Goal: Task Accomplishment & Management: Manage account settings

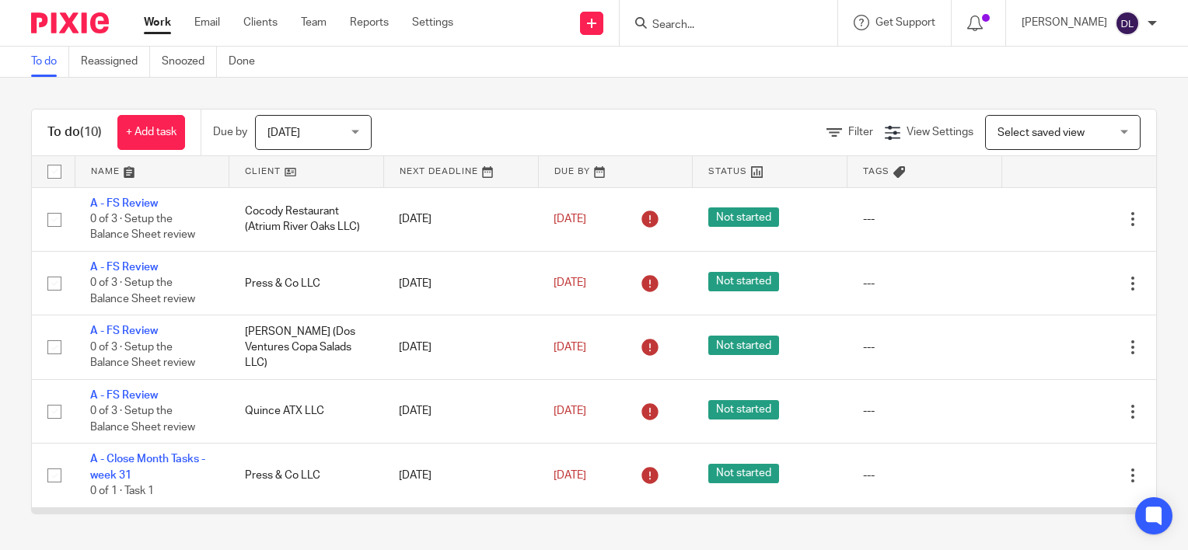
scroll to position [316, 0]
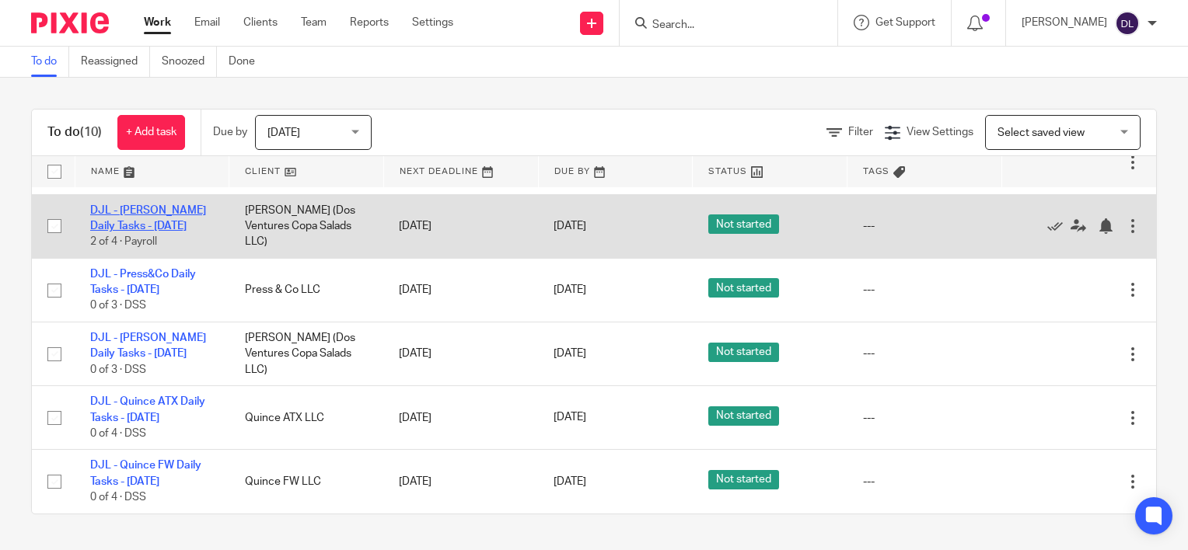
click at [148, 224] on link "DJL - [PERSON_NAME] Daily Tasks - [DATE]" at bounding box center [148, 218] width 116 height 26
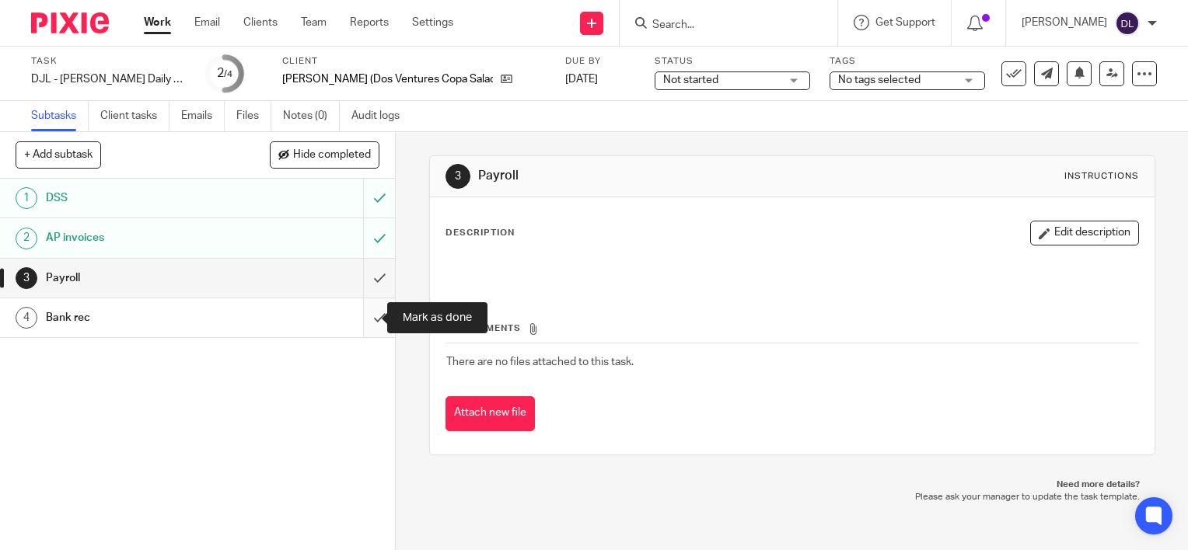
click at [362, 316] on input "submit" at bounding box center [197, 318] width 395 height 39
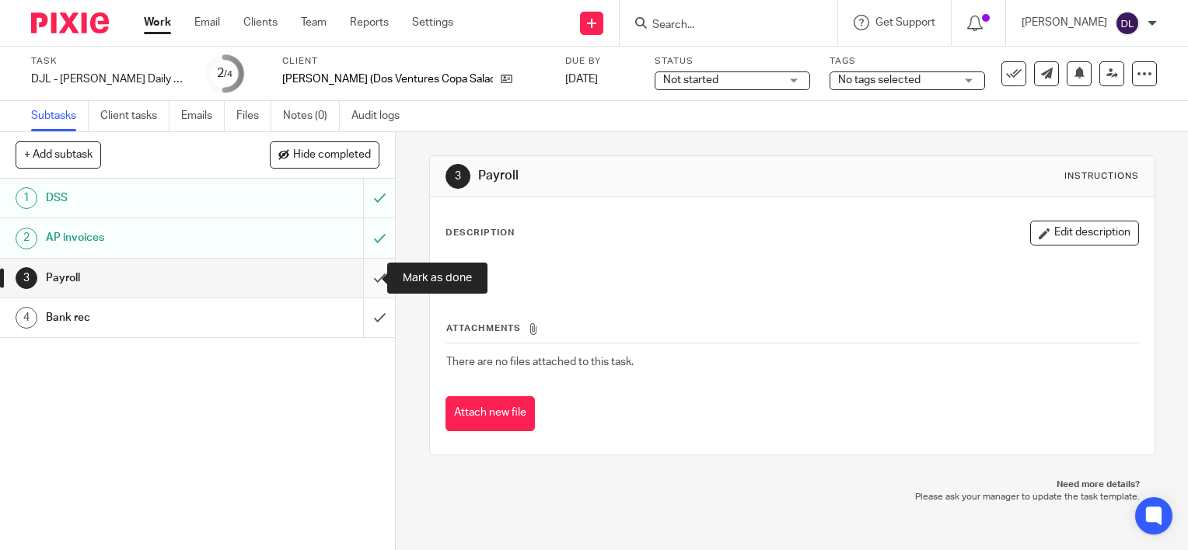
click at [362, 283] on input "submit" at bounding box center [197, 278] width 395 height 39
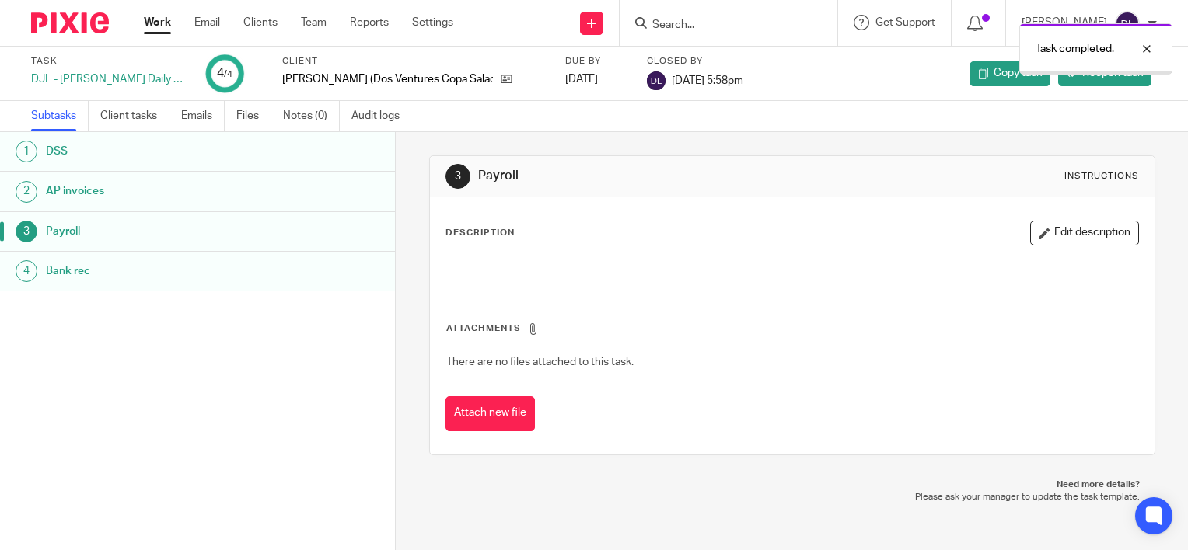
click at [160, 25] on link "Work" at bounding box center [157, 23] width 27 height 16
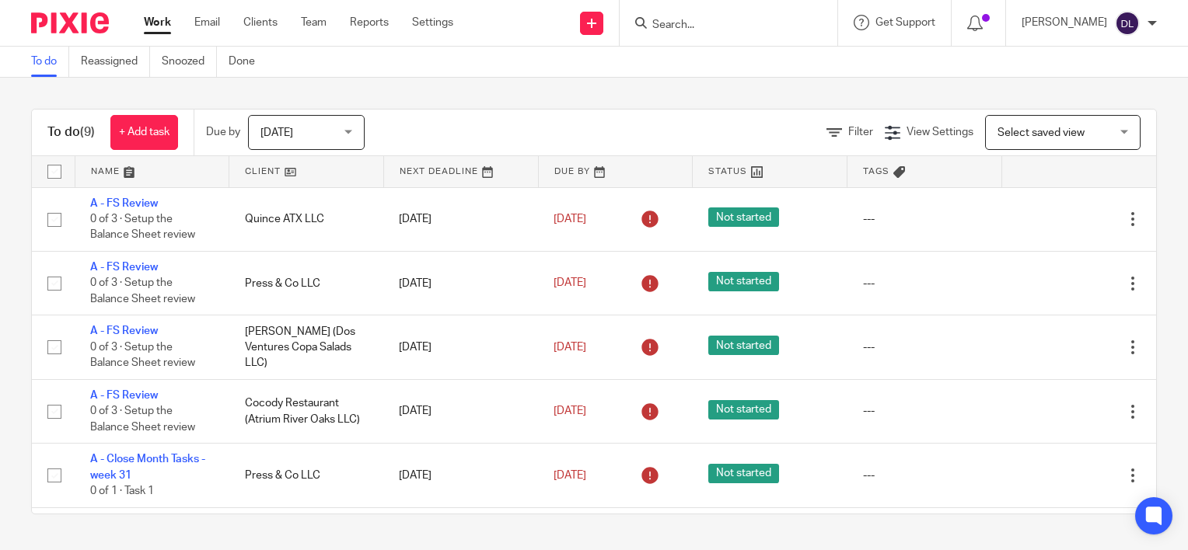
click at [101, 168] on link at bounding box center [152, 171] width 154 height 31
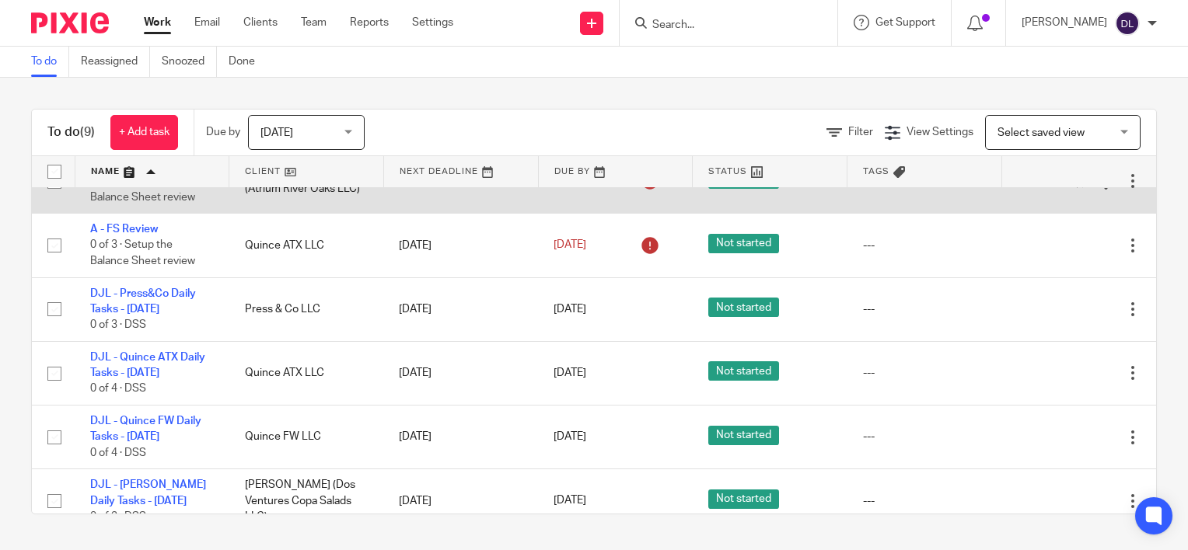
scroll to position [252, 0]
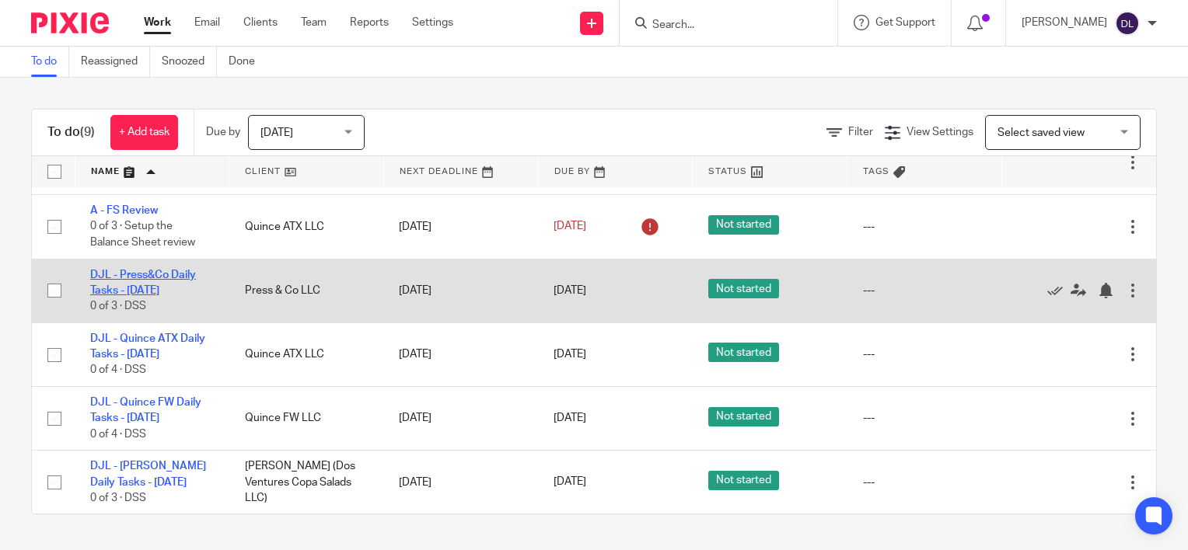
click at [148, 292] on link "DJL - Press&Co Daily Tasks - [DATE]" at bounding box center [143, 283] width 106 height 26
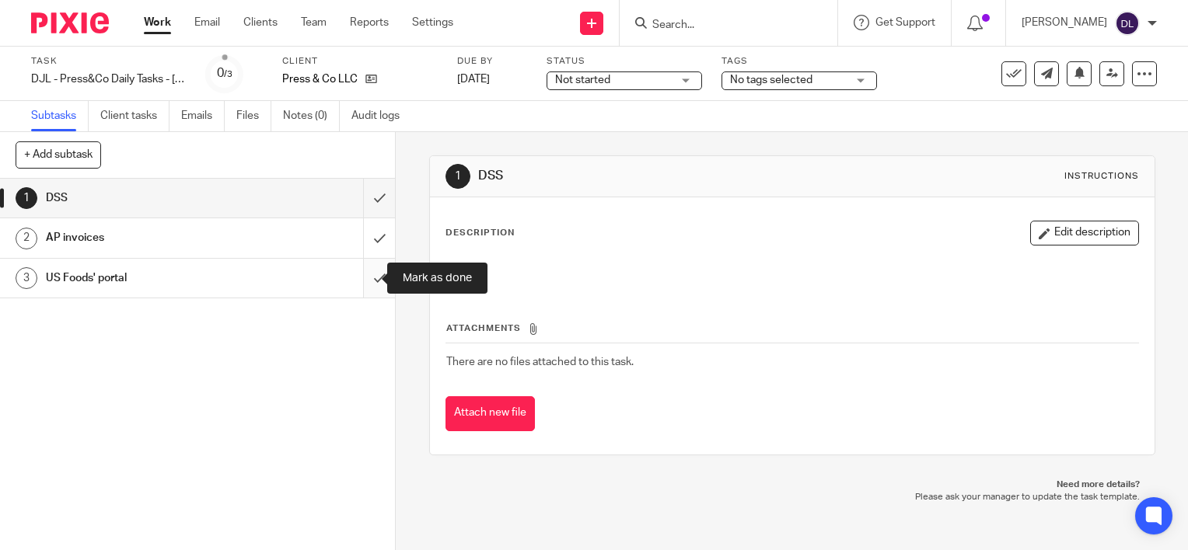
click at [365, 286] on input "submit" at bounding box center [197, 278] width 395 height 39
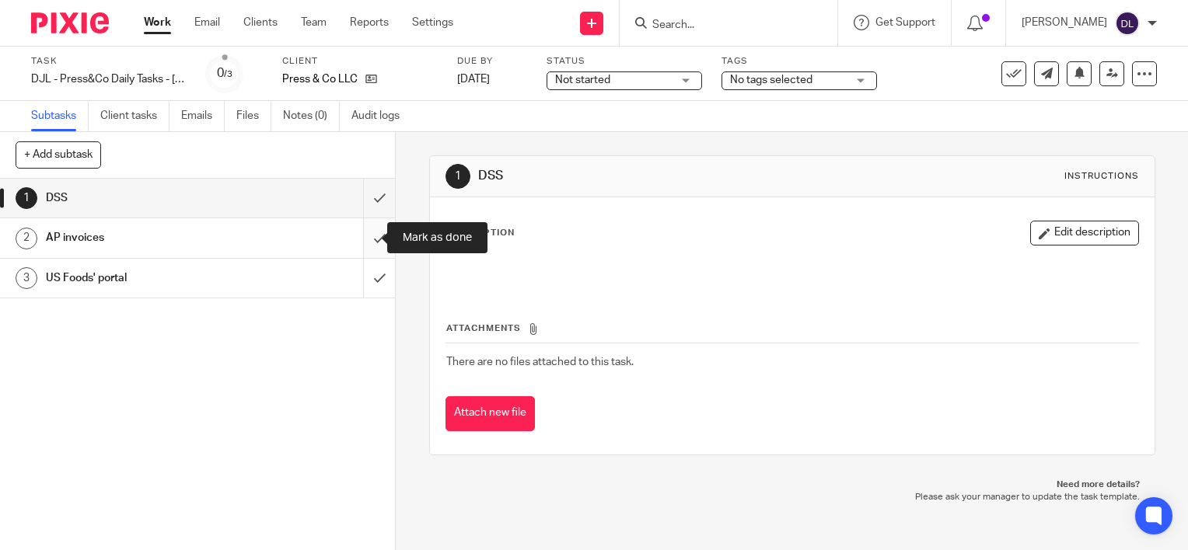
click at [365, 246] on input "submit" at bounding box center [197, 237] width 395 height 39
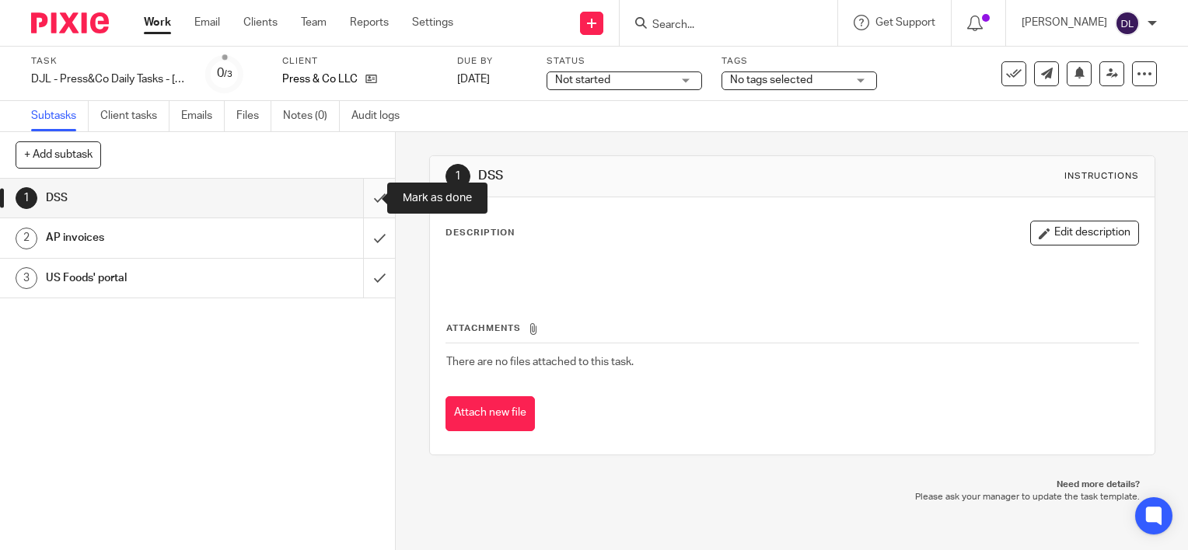
click at [365, 211] on input "submit" at bounding box center [197, 198] width 395 height 39
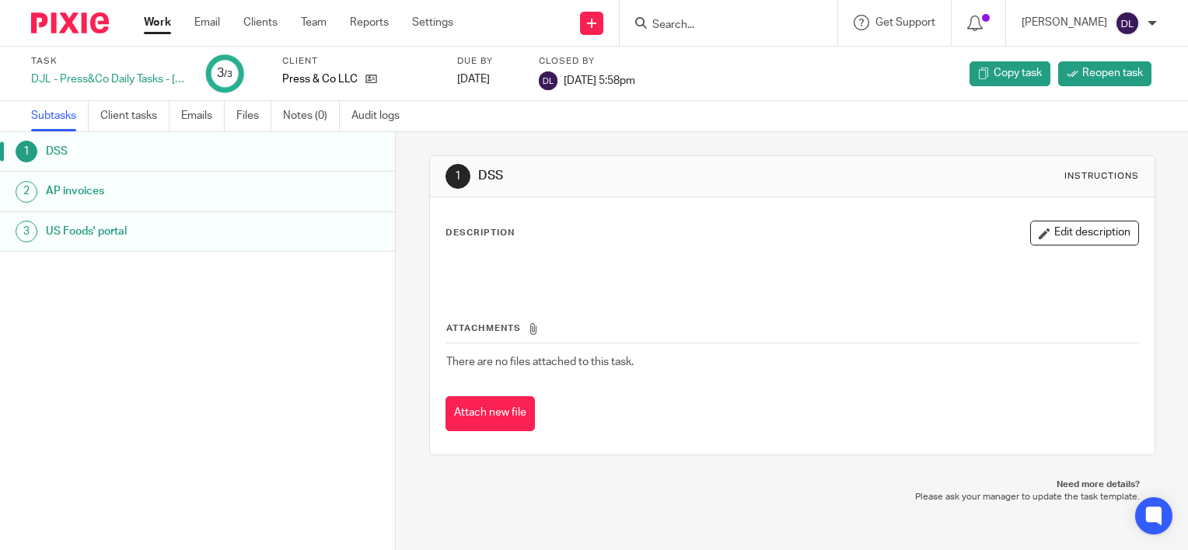
click at [162, 27] on link "Work" at bounding box center [157, 23] width 27 height 16
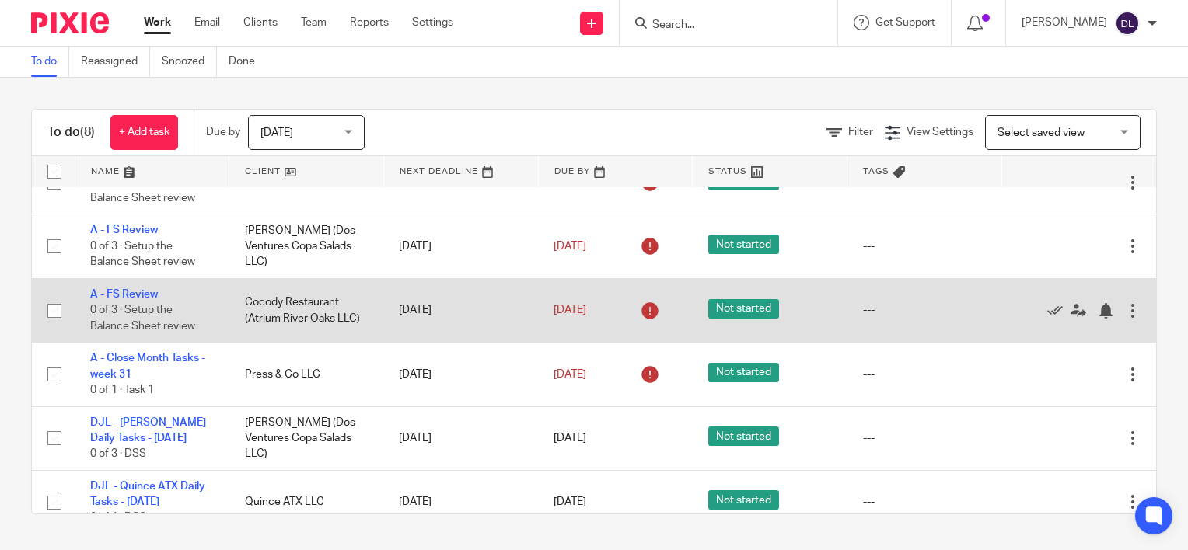
scroll to position [187, 0]
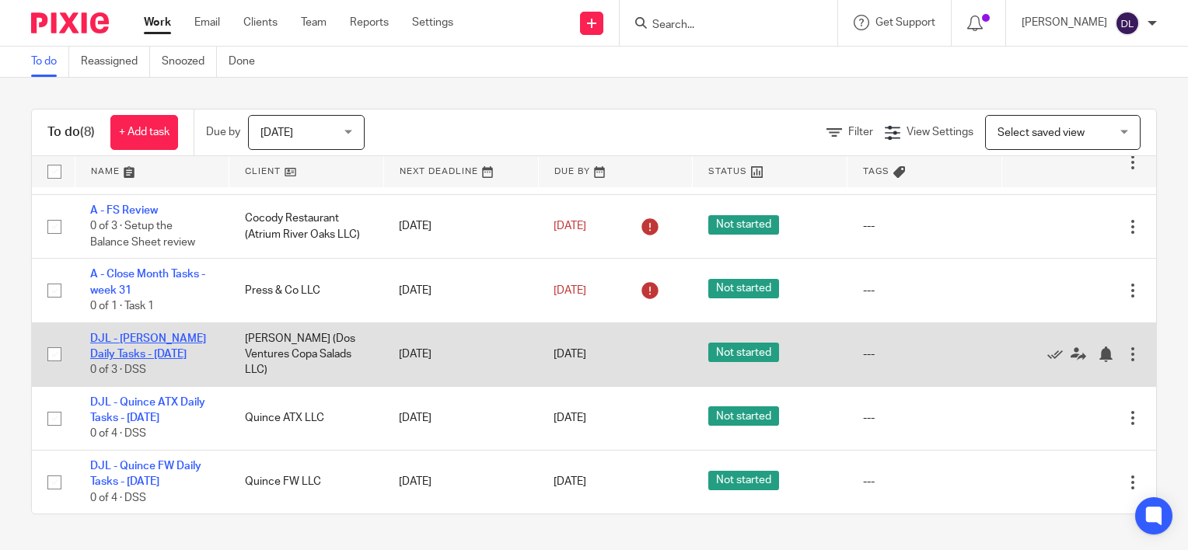
click at [146, 351] on link "DJL - [PERSON_NAME] Daily Tasks - [DATE]" at bounding box center [148, 347] width 116 height 26
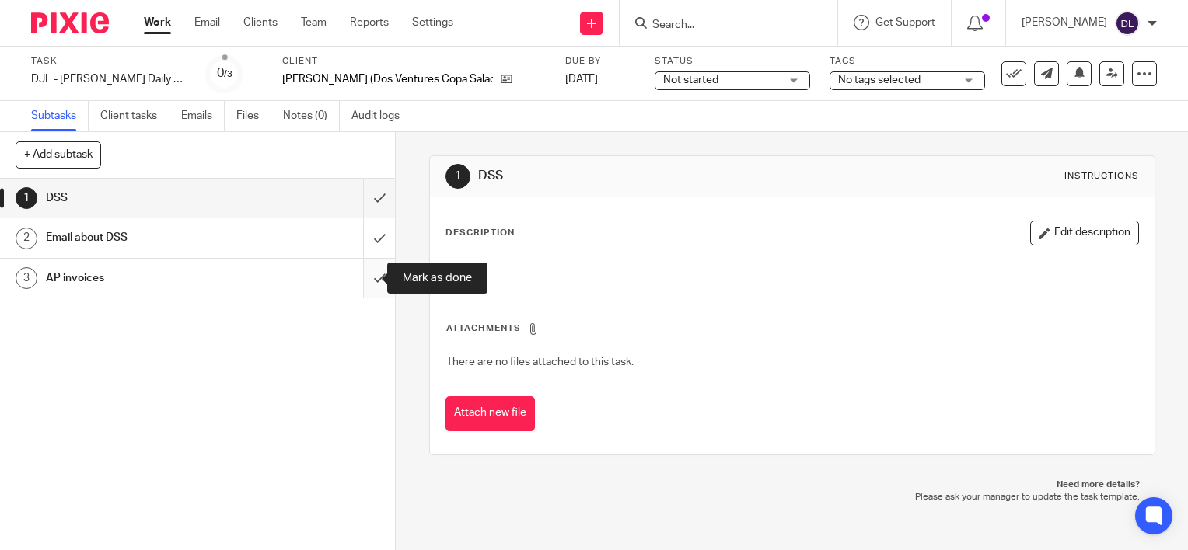
click at [365, 278] on input "submit" at bounding box center [197, 278] width 395 height 39
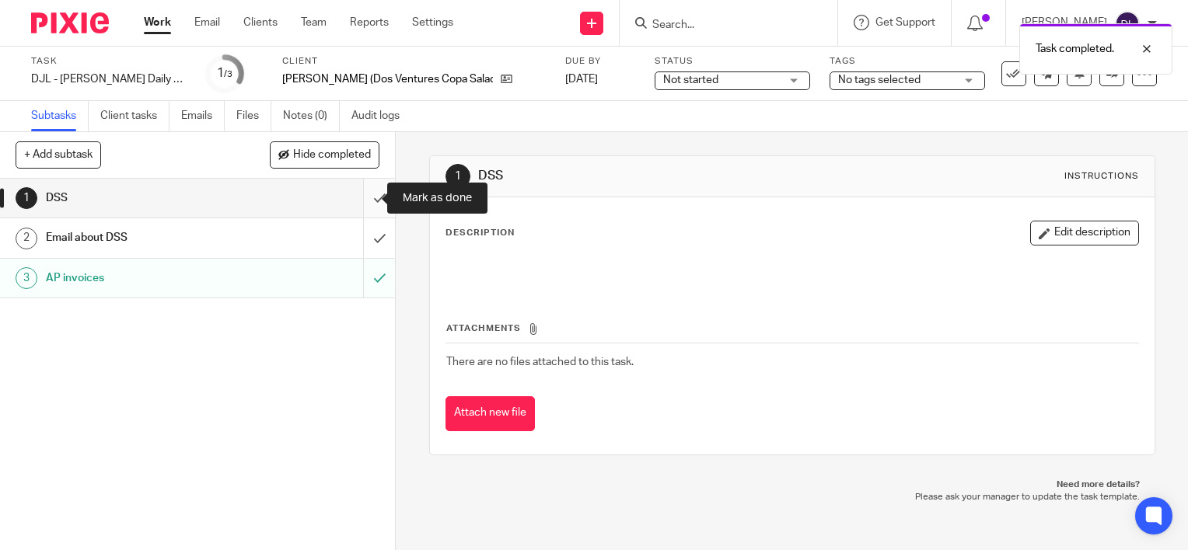
click at [370, 197] on input "submit" at bounding box center [197, 198] width 395 height 39
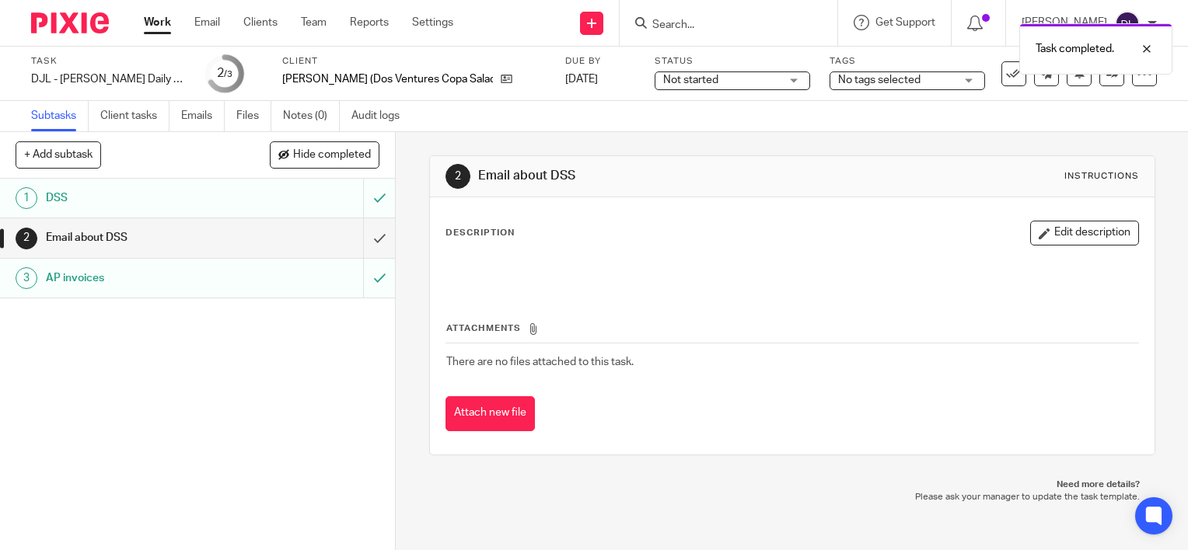
click at [162, 24] on link "Work" at bounding box center [157, 23] width 27 height 16
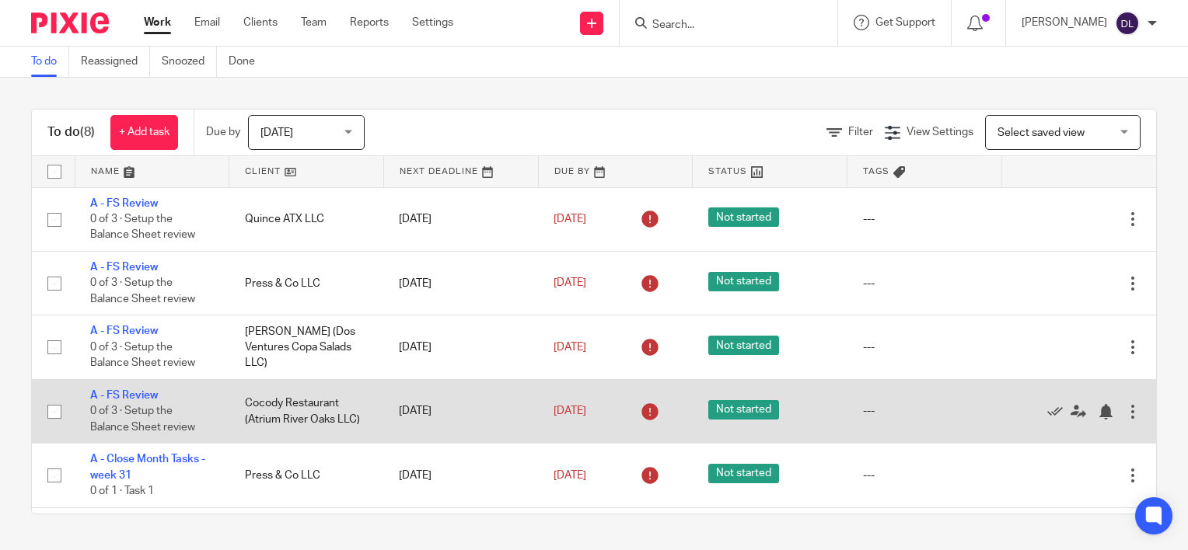
scroll to position [187, 0]
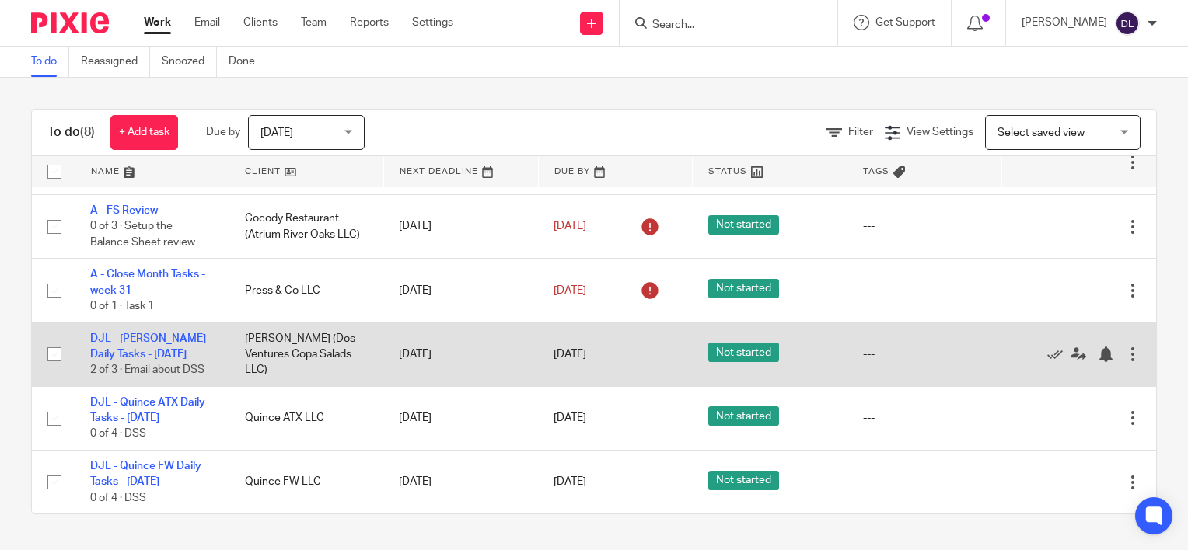
click at [1125, 359] on div at bounding box center [1133, 355] width 16 height 16
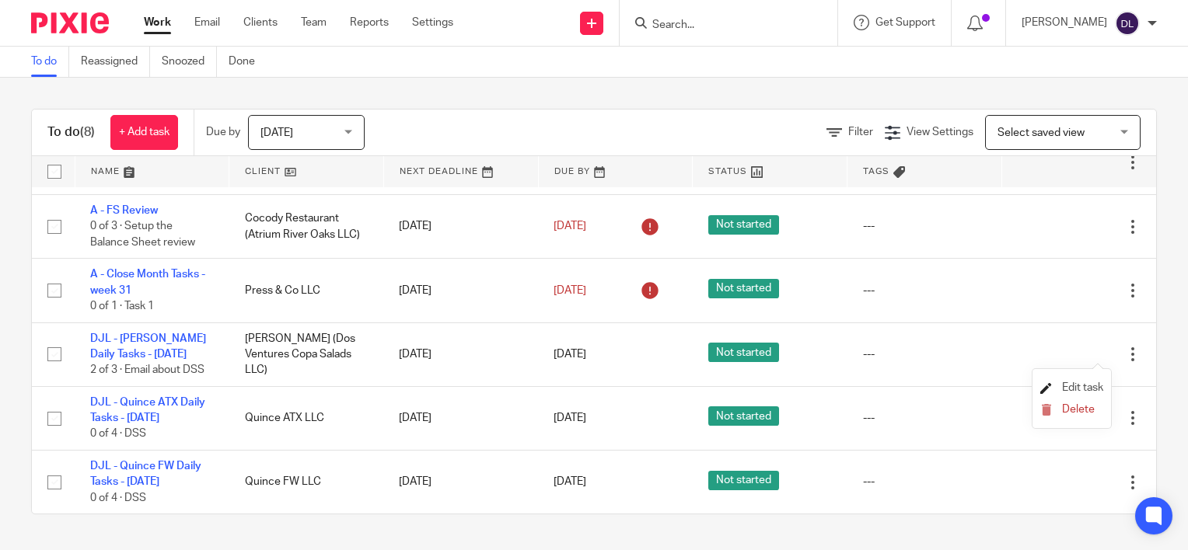
click at [1066, 384] on span "Edit task" at bounding box center [1082, 388] width 41 height 11
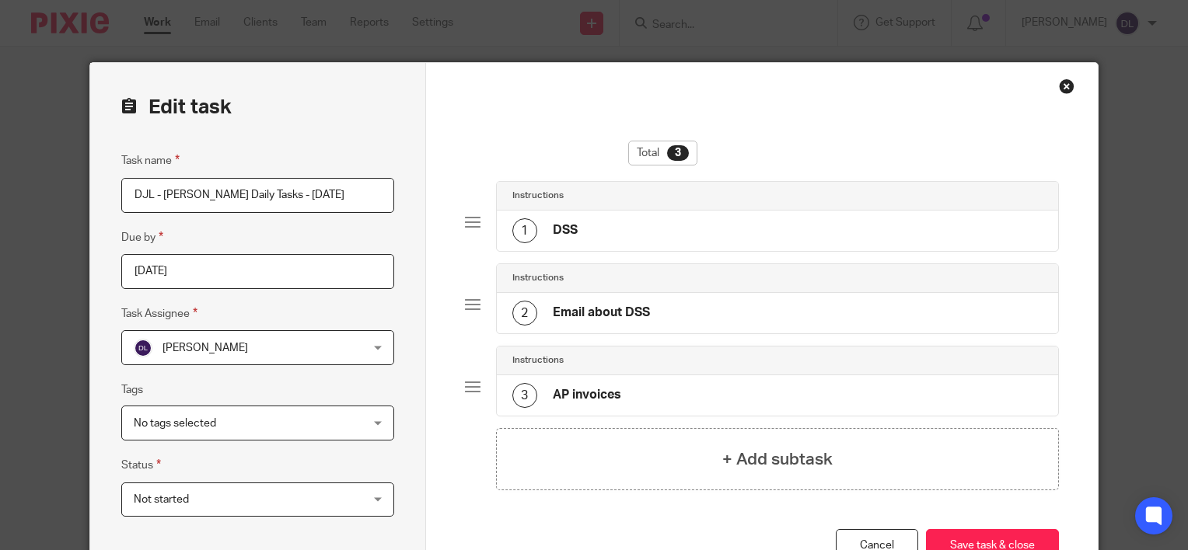
click at [598, 301] on div "2 Email about DSS" at bounding box center [581, 313] width 138 height 25
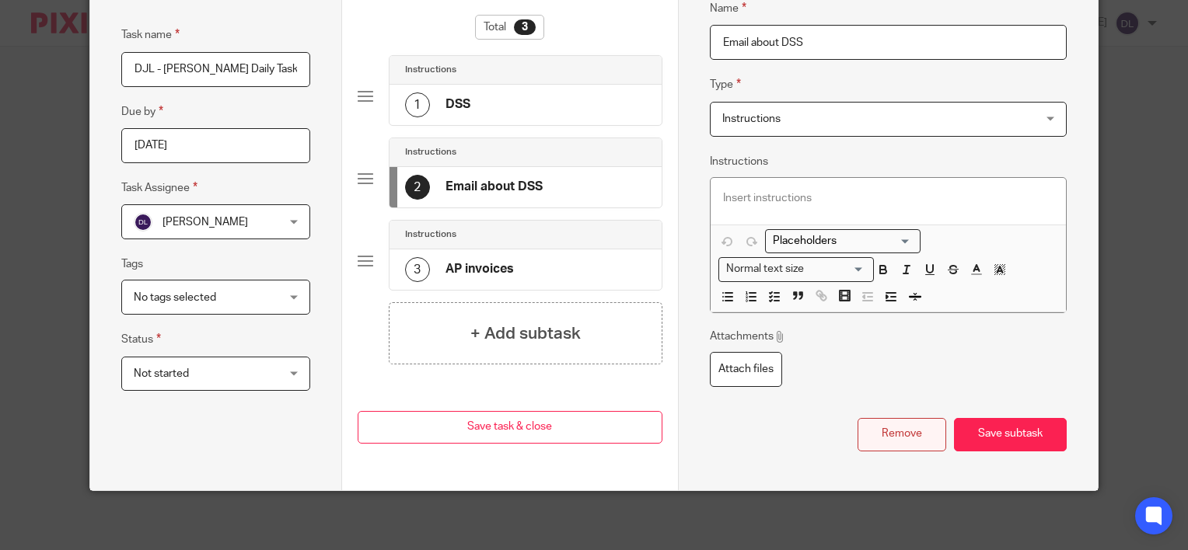
click at [914, 435] on button "Remove" at bounding box center [902, 434] width 89 height 33
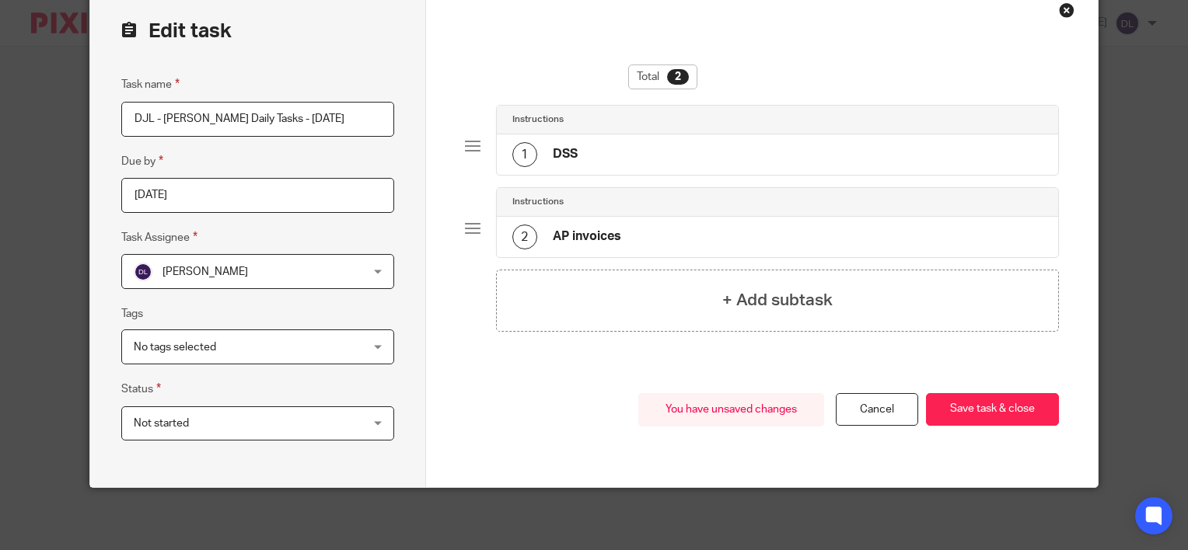
scroll to position [75, 0]
click at [964, 407] on button "Save task & close" at bounding box center [992, 410] width 133 height 33
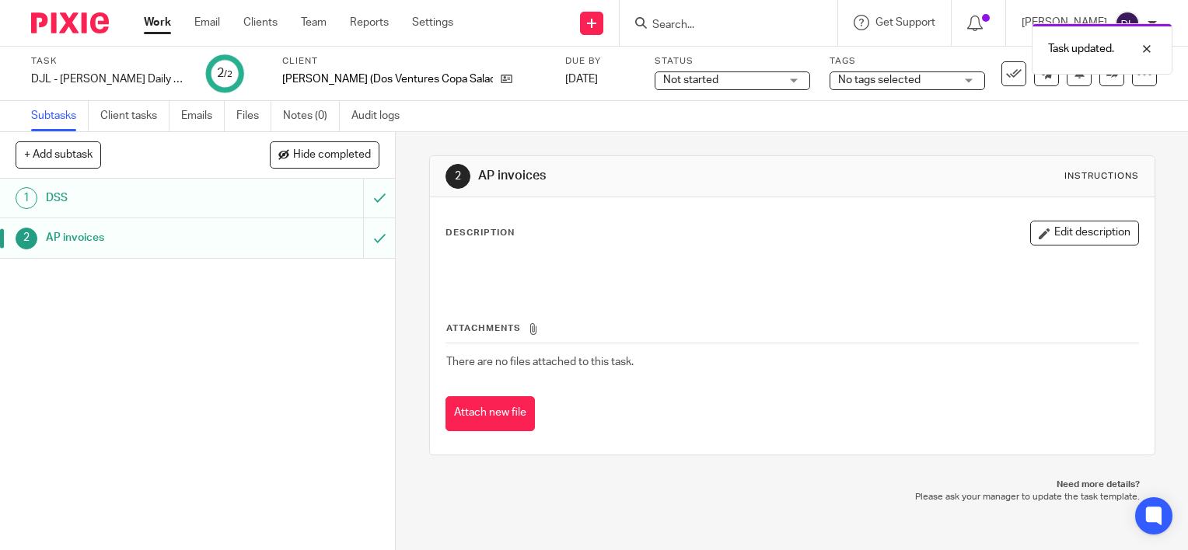
click at [155, 26] on link "Work" at bounding box center [157, 23] width 27 height 16
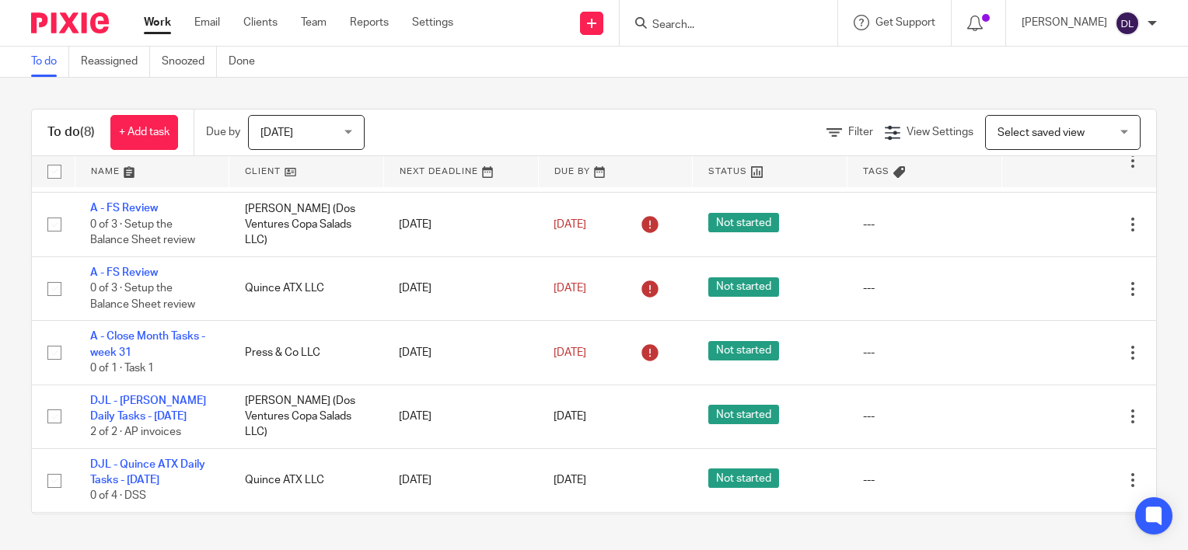
scroll to position [187, 0]
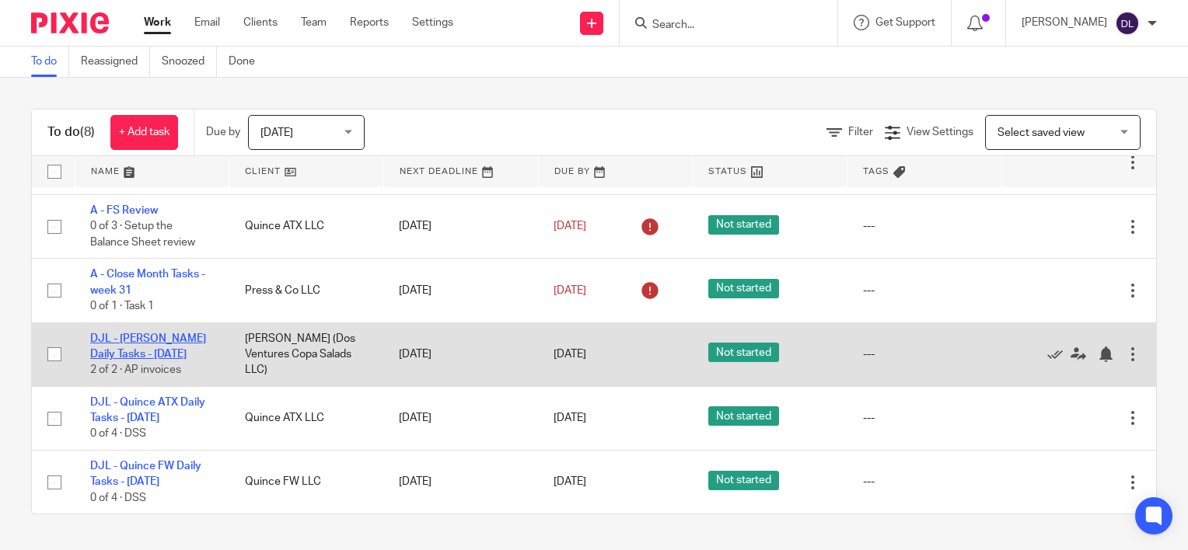
click at [141, 339] on link "DJL - [PERSON_NAME] Daily Tasks - [DATE]" at bounding box center [148, 347] width 116 height 26
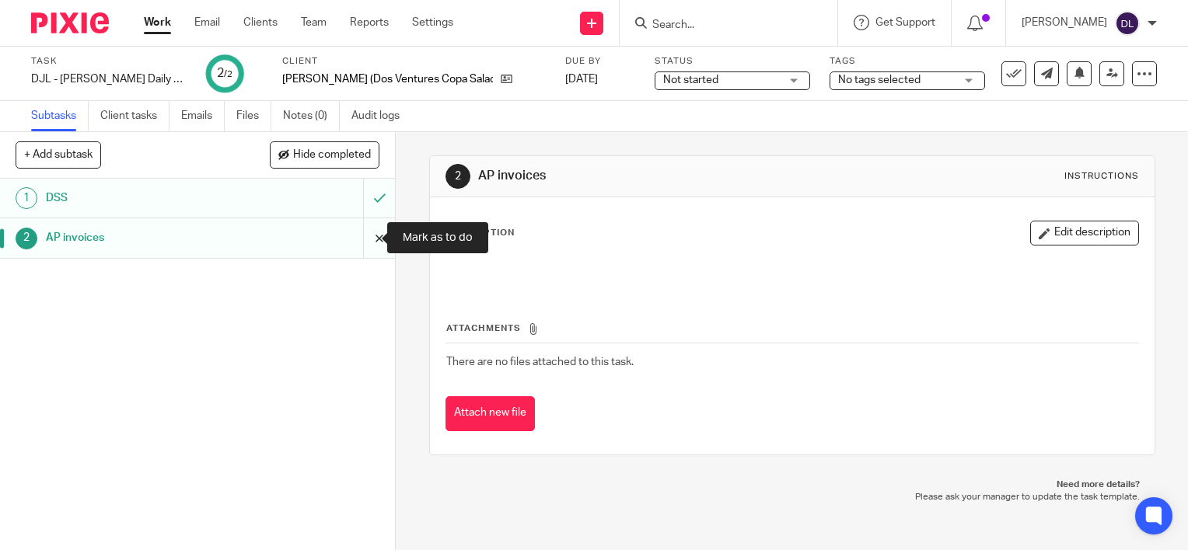
click at [364, 237] on input "submit" at bounding box center [197, 237] width 395 height 39
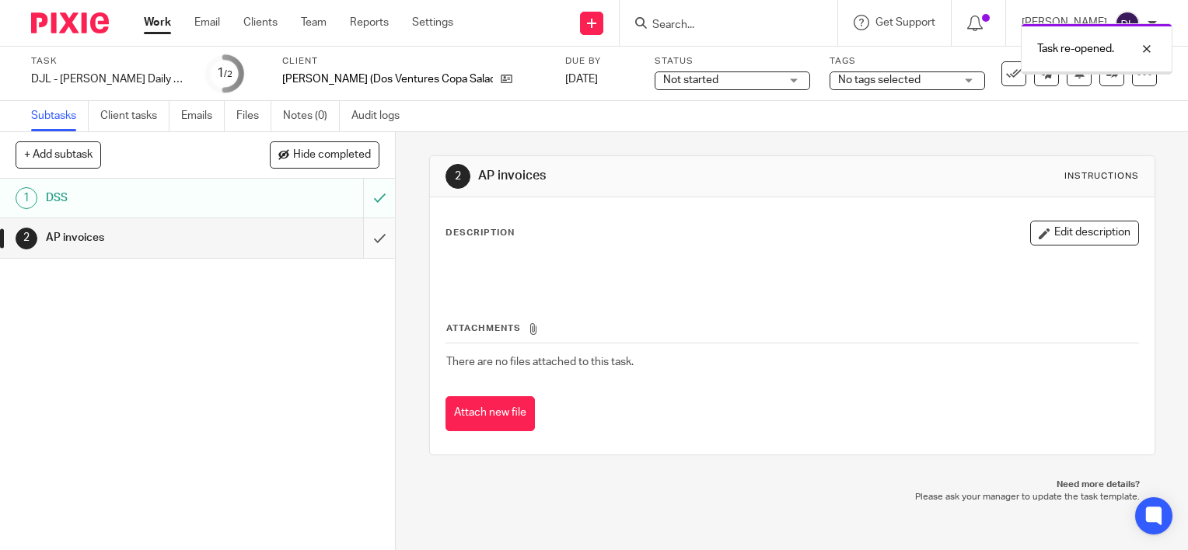
click at [369, 239] on input "submit" at bounding box center [197, 237] width 395 height 39
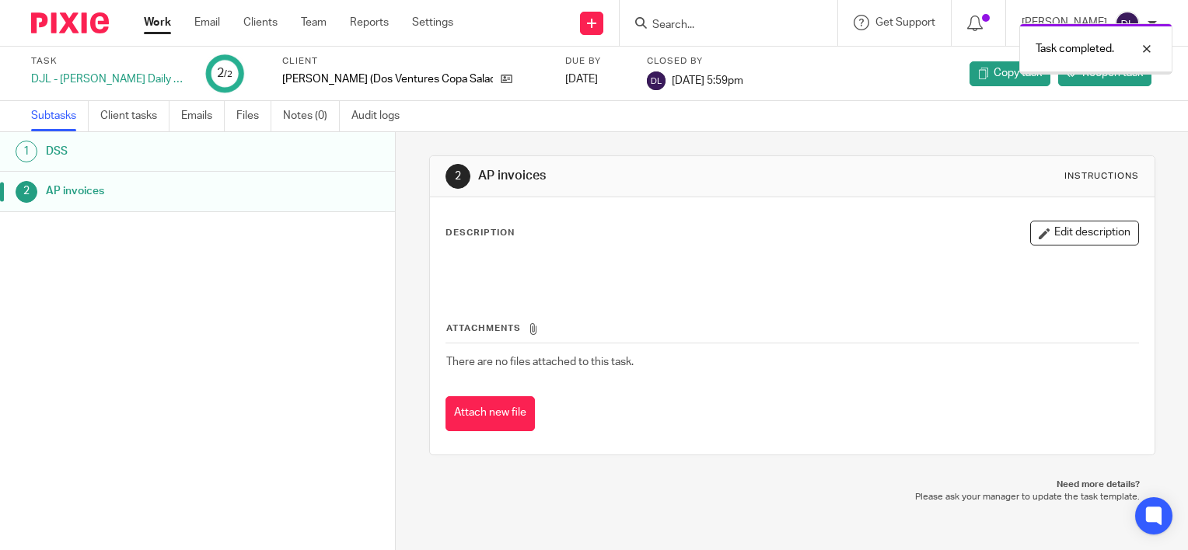
click at [161, 26] on link "Work" at bounding box center [157, 23] width 27 height 16
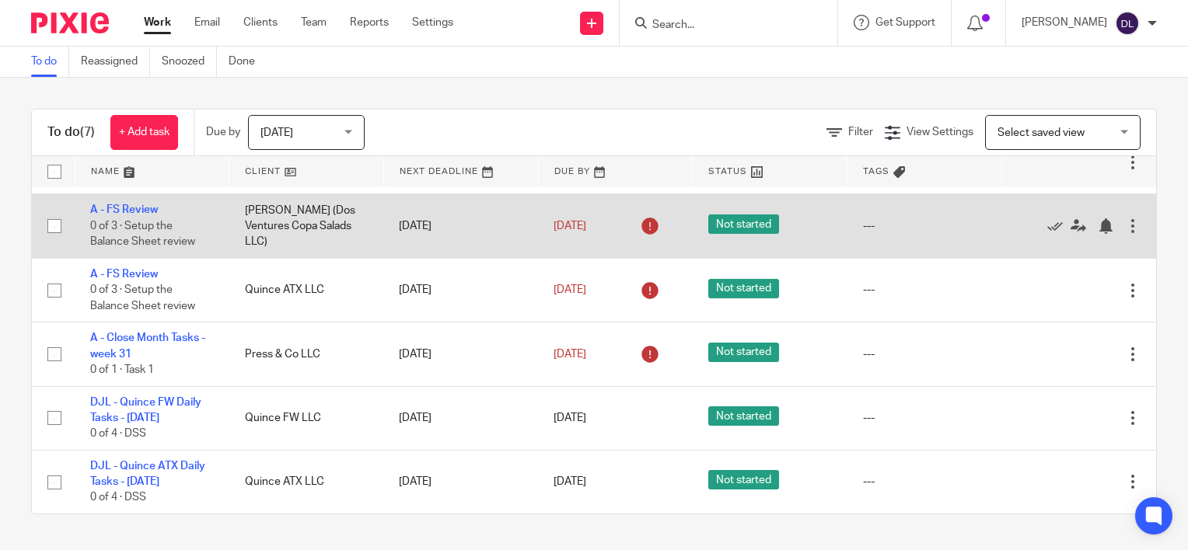
scroll to position [124, 0]
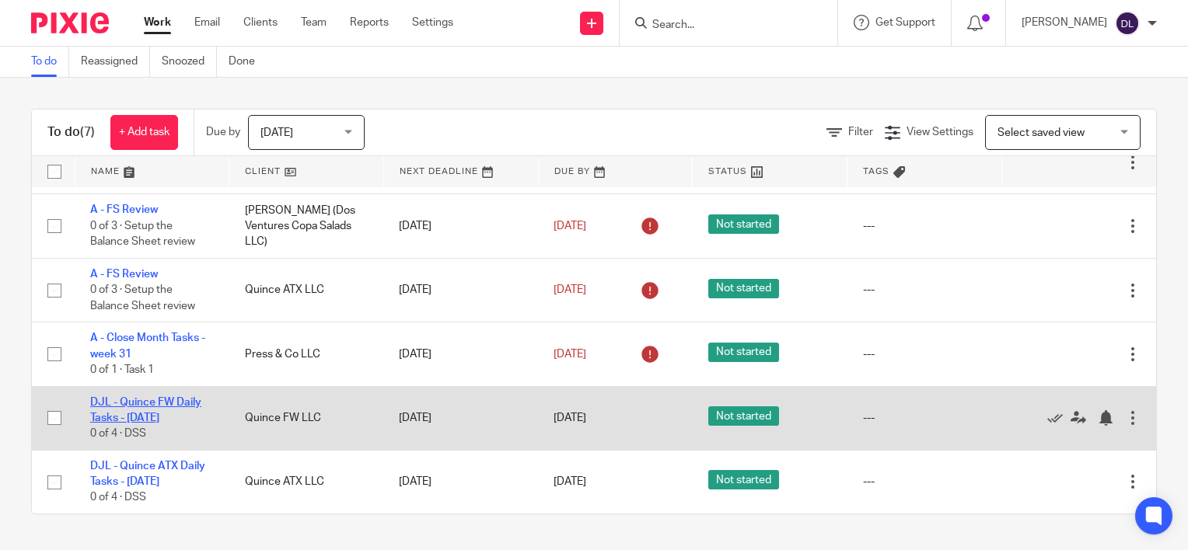
click at [156, 398] on link "DJL - Quince FW Daily Tasks - [DATE]" at bounding box center [145, 410] width 111 height 26
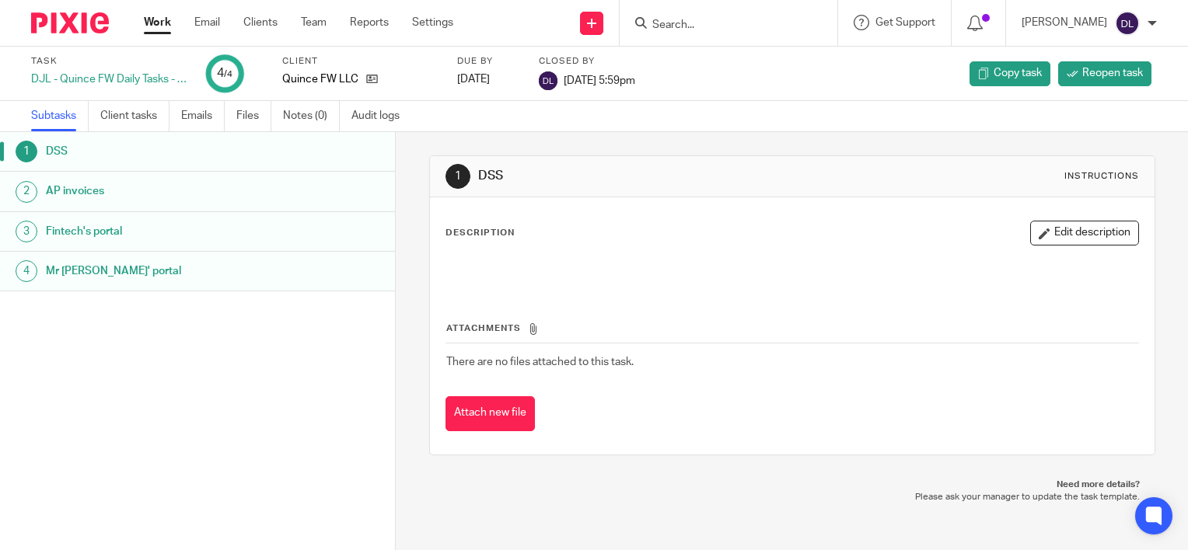
click at [154, 28] on link "Work" at bounding box center [157, 23] width 27 height 16
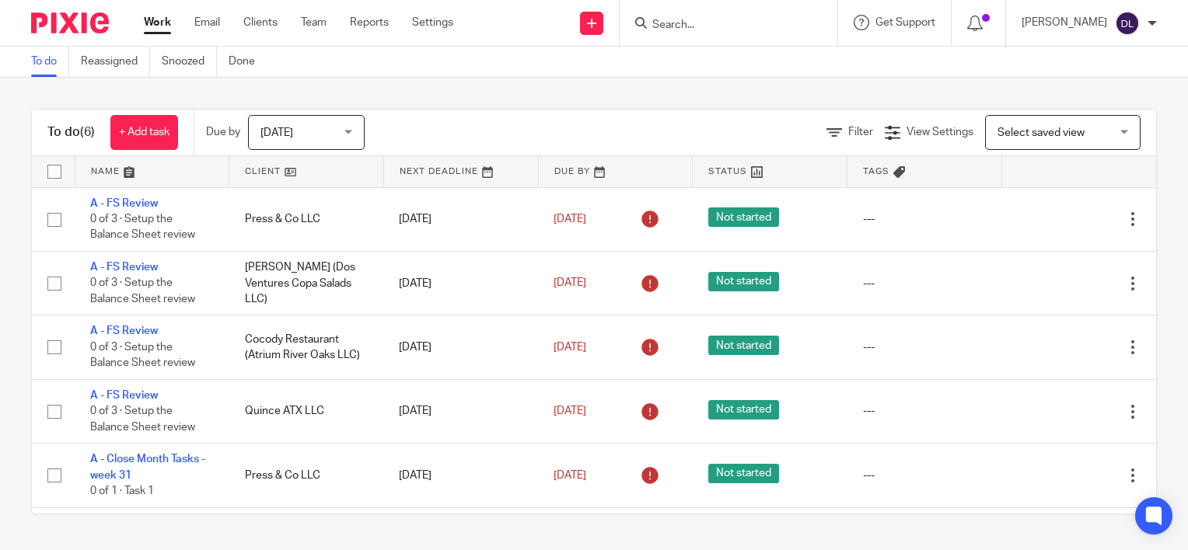
scroll to position [59, 0]
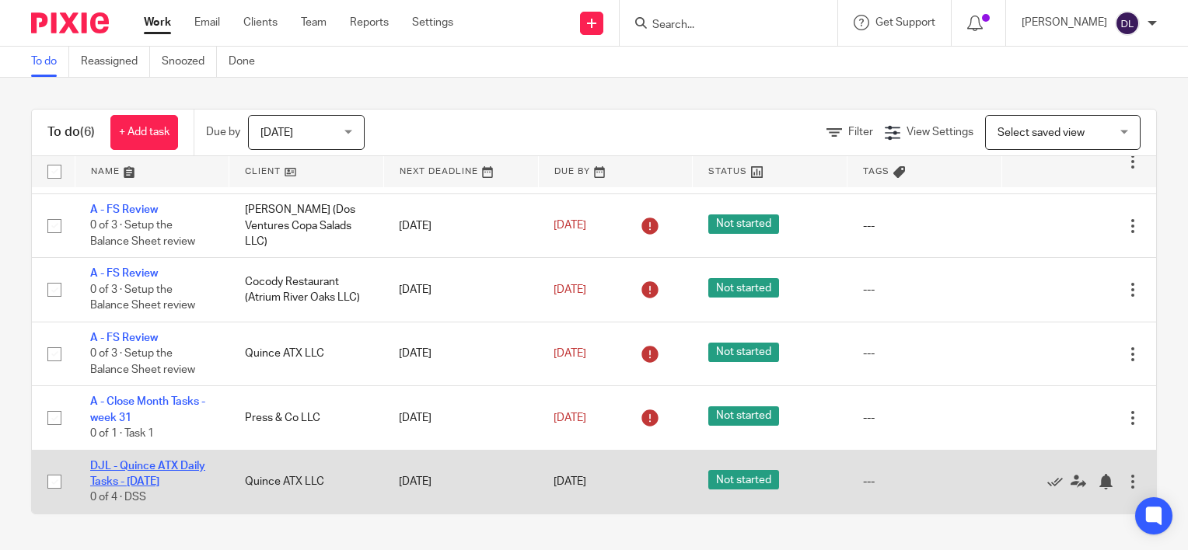
click at [160, 466] on link "DJL - Quince ATX Daily Tasks - [DATE]" at bounding box center [147, 474] width 115 height 26
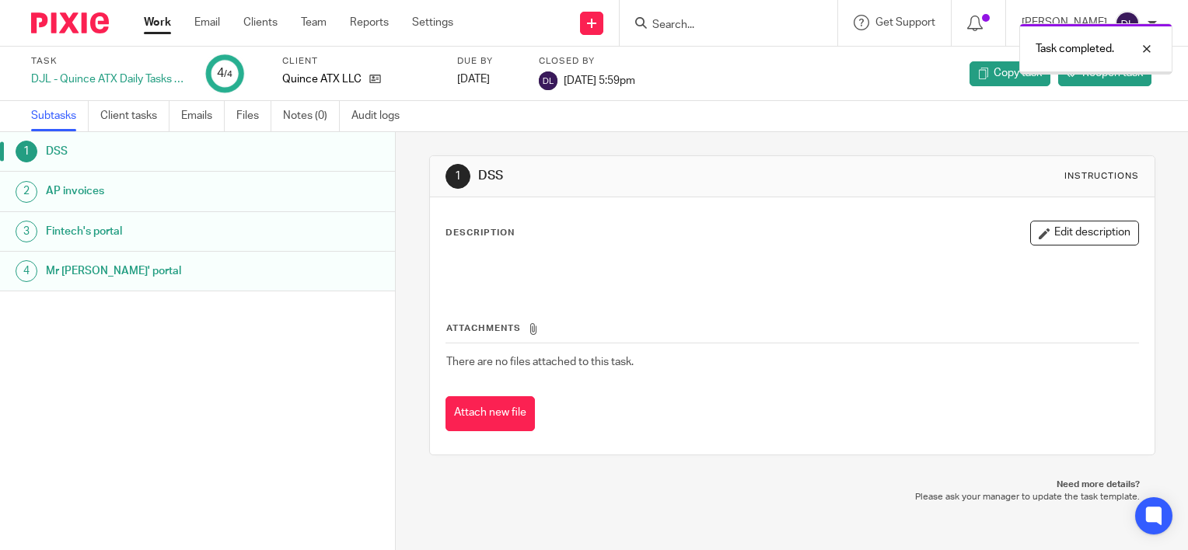
click at [162, 28] on link "Work" at bounding box center [157, 23] width 27 height 16
